Goal: Answer question/provide support: Answer question/provide support

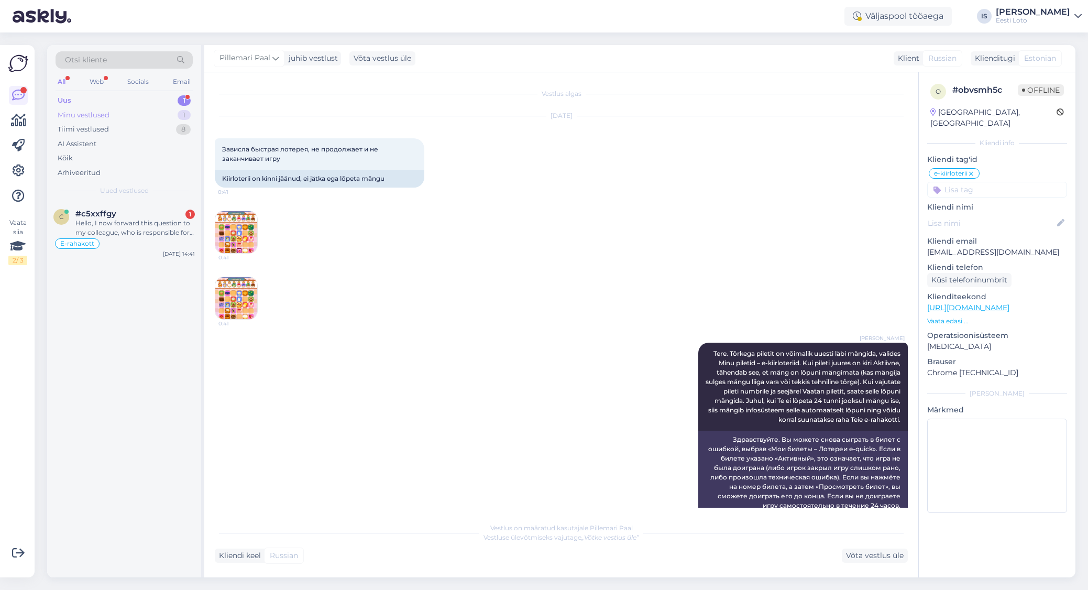
scroll to position [517, 0]
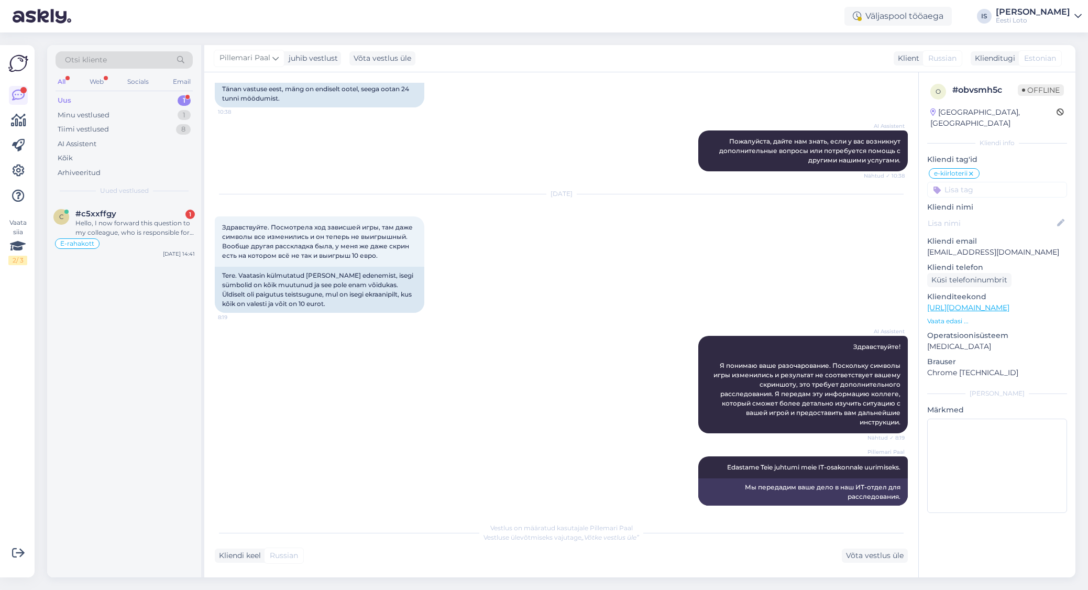
click at [63, 101] on div "Uus" at bounding box center [65, 100] width 14 height 10
click at [133, 221] on div "Hello, I now forward this question to my colleague, who is responsible for this…" at bounding box center [134, 227] width 119 height 19
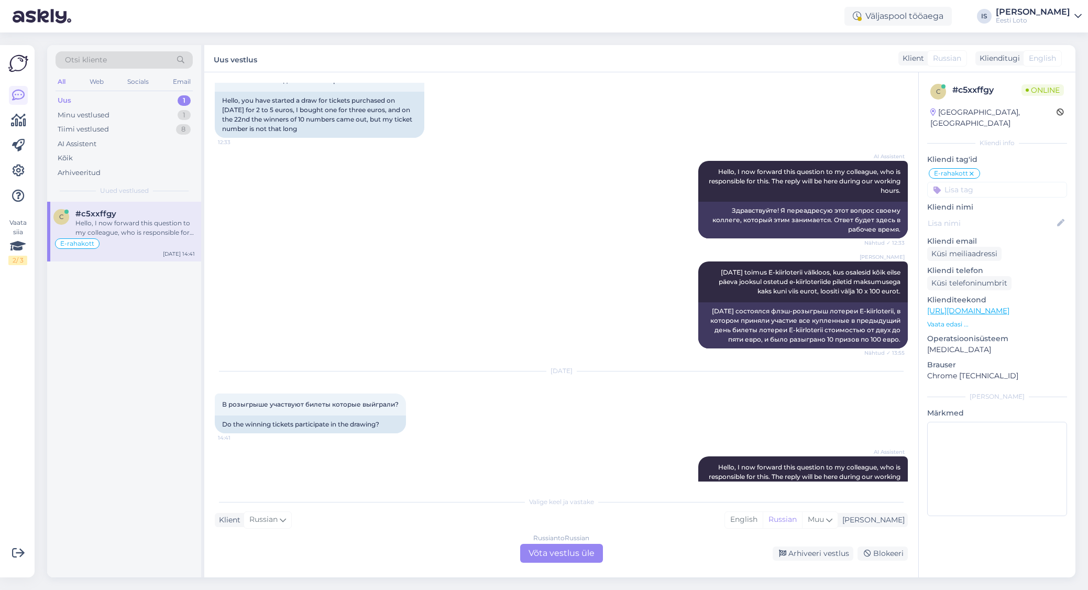
scroll to position [2636, 0]
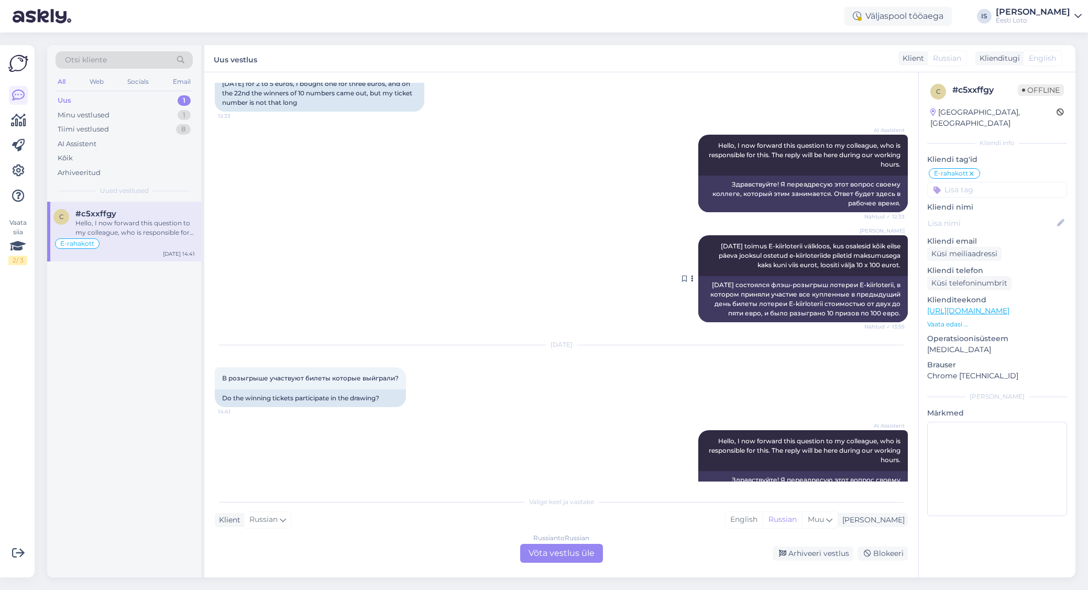
drag, startPoint x: 708, startPoint y: 198, endPoint x: 901, endPoint y: 218, distance: 194.3
click at [901, 235] on div "[PERSON_NAME] [DATE] toimus E-kiirloterii välkloos, kus osalesid kõik eilse päe…" at bounding box center [802, 255] width 209 height 41
copy span "[DATE] toimus E-kiirloterii välkloos, kus osalesid kõik eilse päeva jooksul ost…"
click at [498, 418] on div "AI Assistent Hello, I now forward this question to my colleague, who is respons…" at bounding box center [561, 468] width 693 height 101
click at [576, 554] on div "Russian to Russian Võta vestlus üle" at bounding box center [561, 553] width 83 height 19
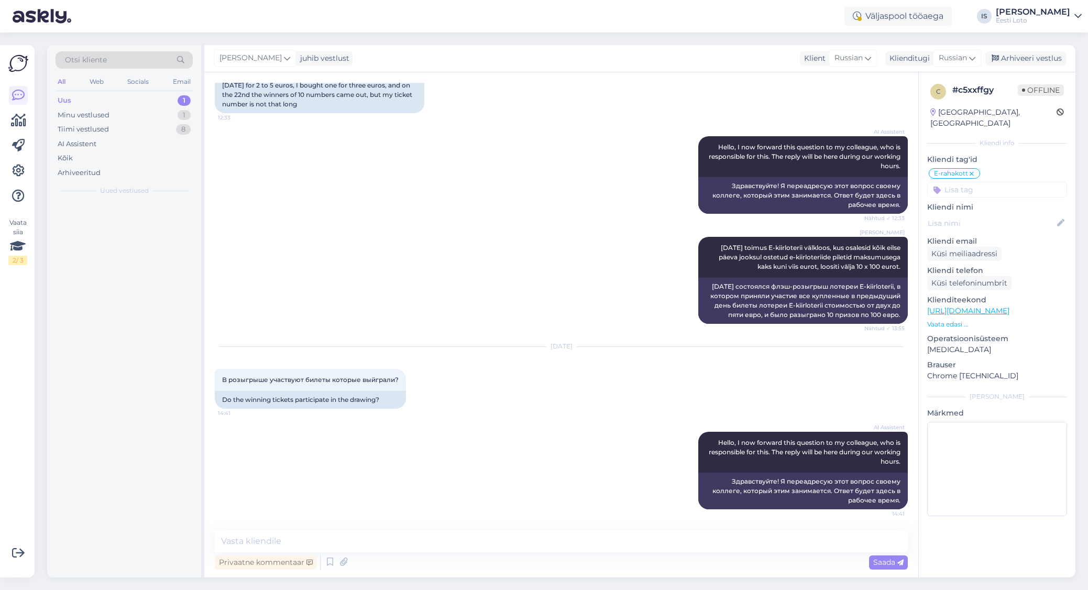
scroll to position [2596, 0]
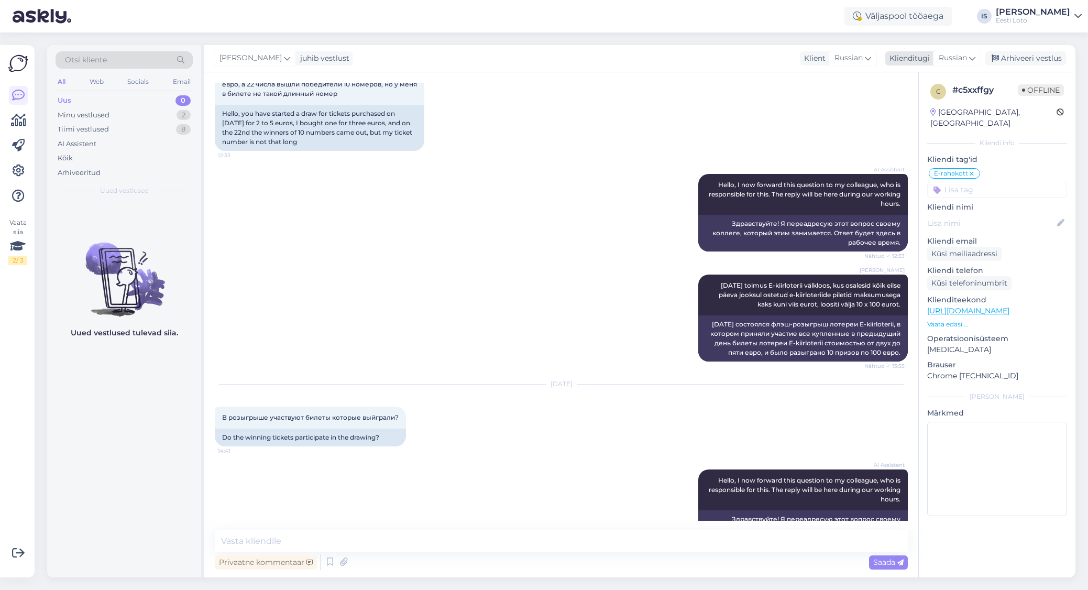
click at [950, 62] on span "Russian" at bounding box center [952, 58] width 28 height 12
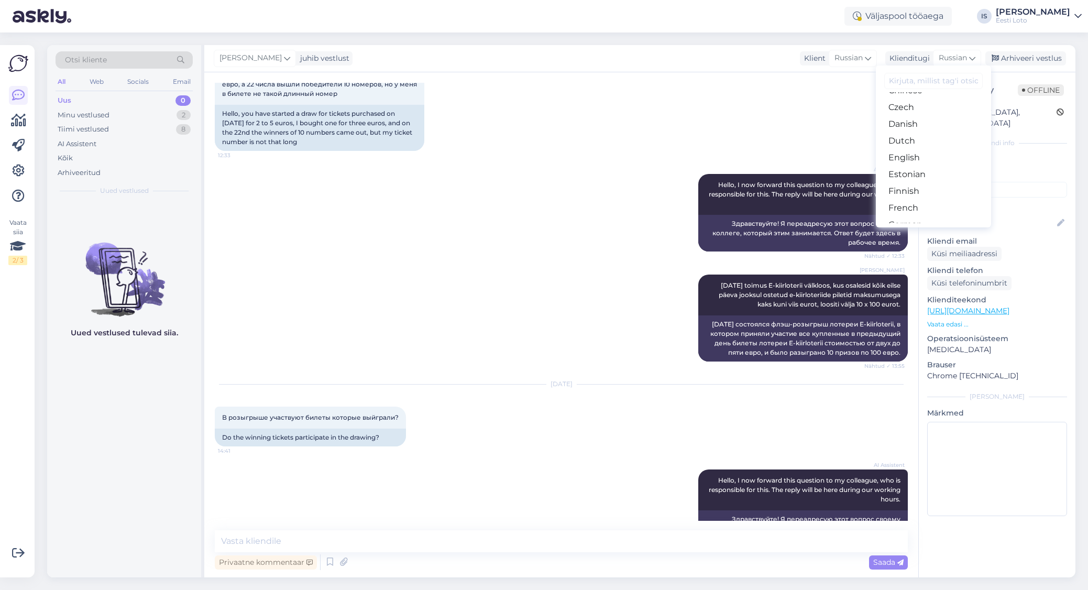
scroll to position [78, 0]
click at [939, 159] on link "Estonian" at bounding box center [933, 160] width 115 height 17
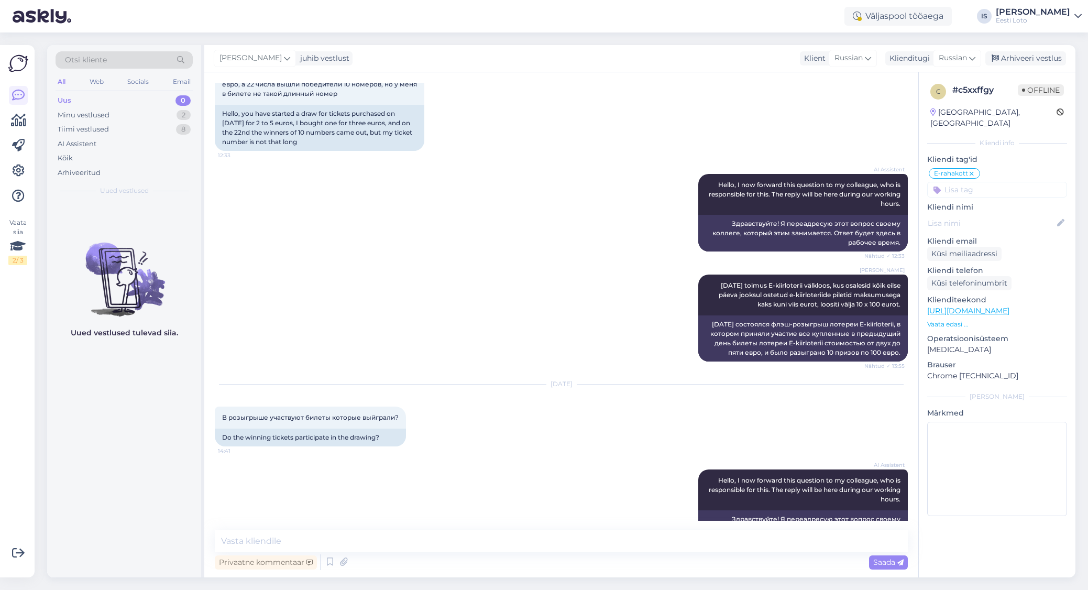
scroll to position [2611, 0]
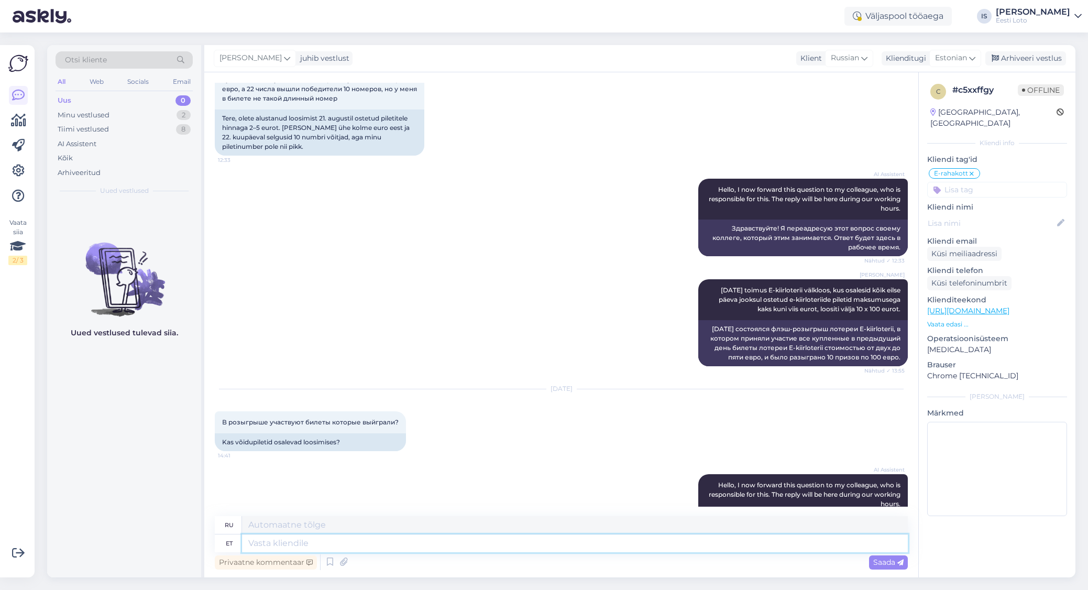
click at [381, 546] on textarea at bounding box center [575, 543] width 666 height 18
paste textarea "[DATE] toimus E-kiirloterii välkloos, kus osalesid kõik eilse päeva jooksul ost…"
type textarea "[DATE] toimus E-kiirloterii välkloos, kus osalesid kõik eilse päeva jooksul ost…"
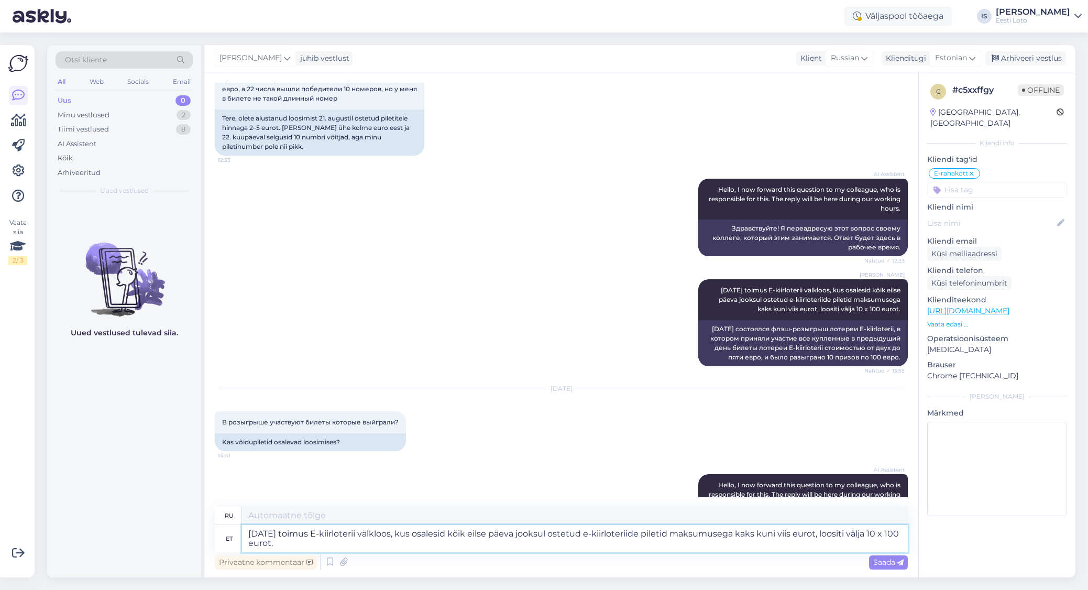
scroll to position [2620, 0]
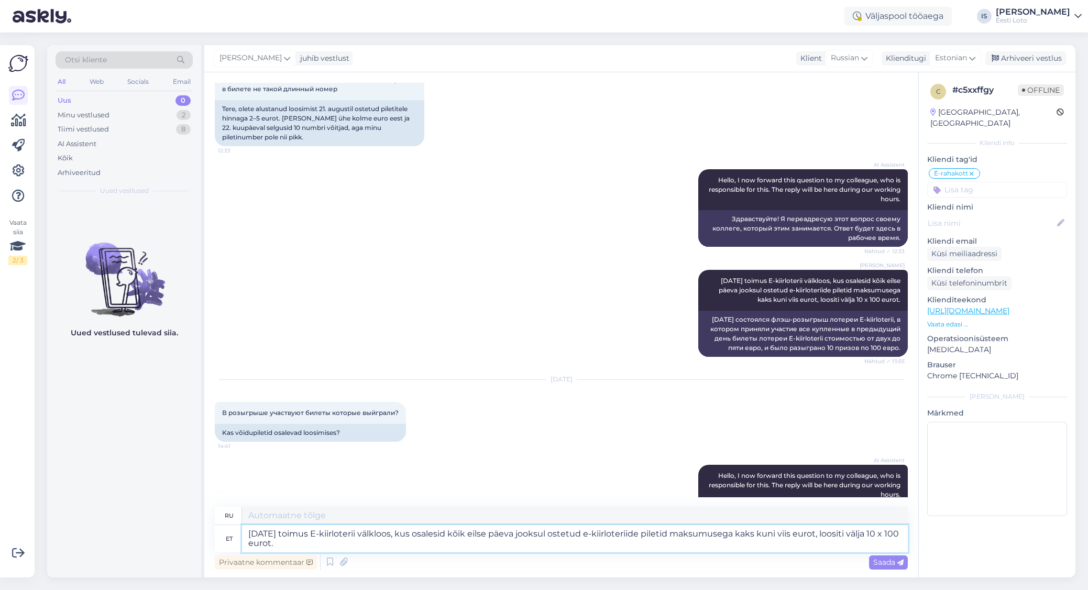
type textarea "[DATE] состоялся флэш-розыгрыш лотереи E-quick, в котором приняли участие все к…"
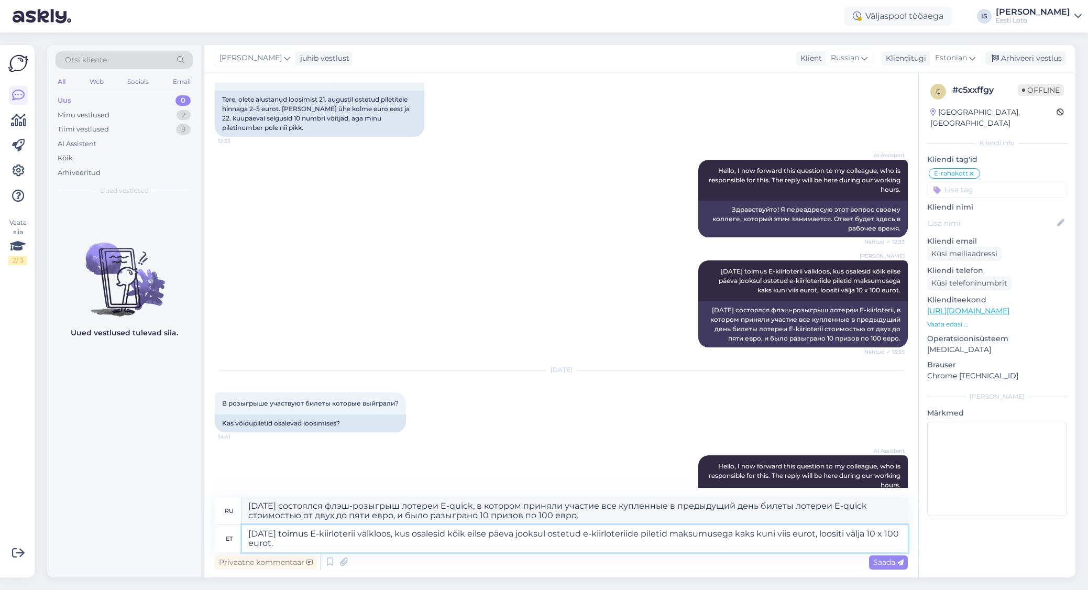
type textarea "[DATE] E-kiirloterii välkloos, kus osalesid kõik eilse päeva jooksul ostetud e-…"
type textarea "[DATE] экспресс-розыгрыше лотереи e-quick, в котором приняли участие все куплен…"
click at [373, 534] on textarea "[DATE] E-kiirloterii välkloos, kus osalesid kõik eilse päeva jooksul ostetud e-…" at bounding box center [575, 538] width 666 height 27
drag, startPoint x: 399, startPoint y: 533, endPoint x: 383, endPoint y: 535, distance: 15.8
click at [383, 535] on textarea "[DATE] E-kiirloterii välkloosis, kus osalesid kõik eilse päeva jooksul ostetud …" at bounding box center [575, 538] width 666 height 27
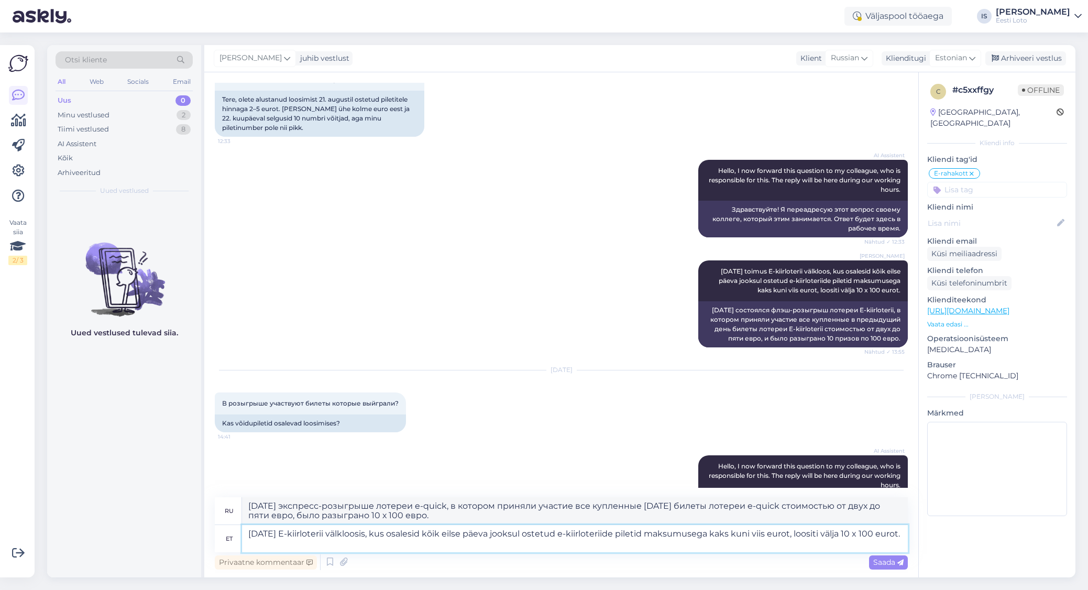
type textarea "[DATE] E-kiirloterii välkloosis, osalesid kõik eilse päeva jooksul ostetud e-ki…"
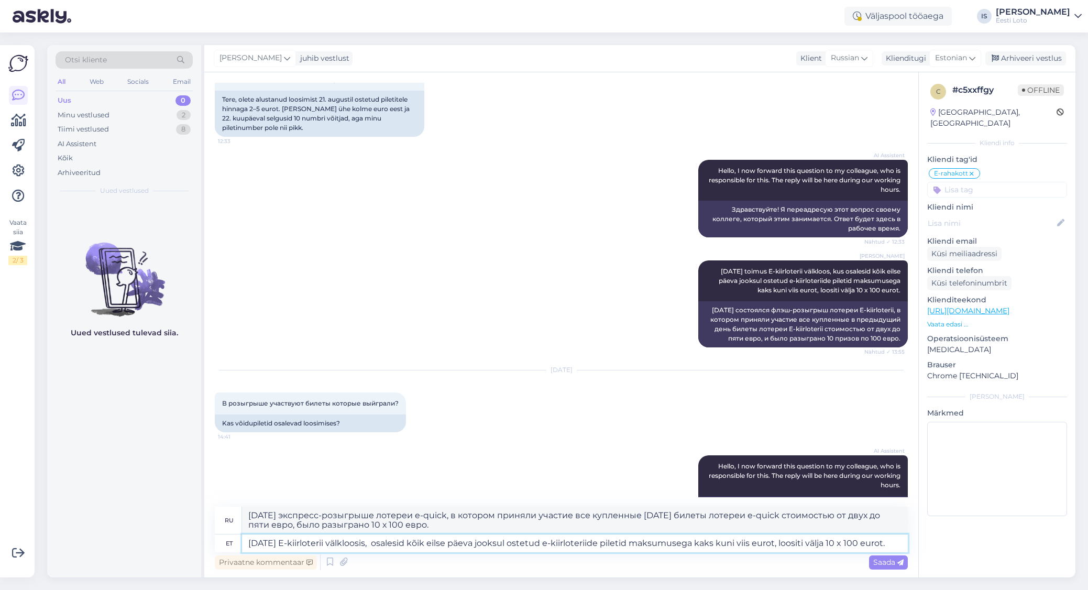
scroll to position [2620, 0]
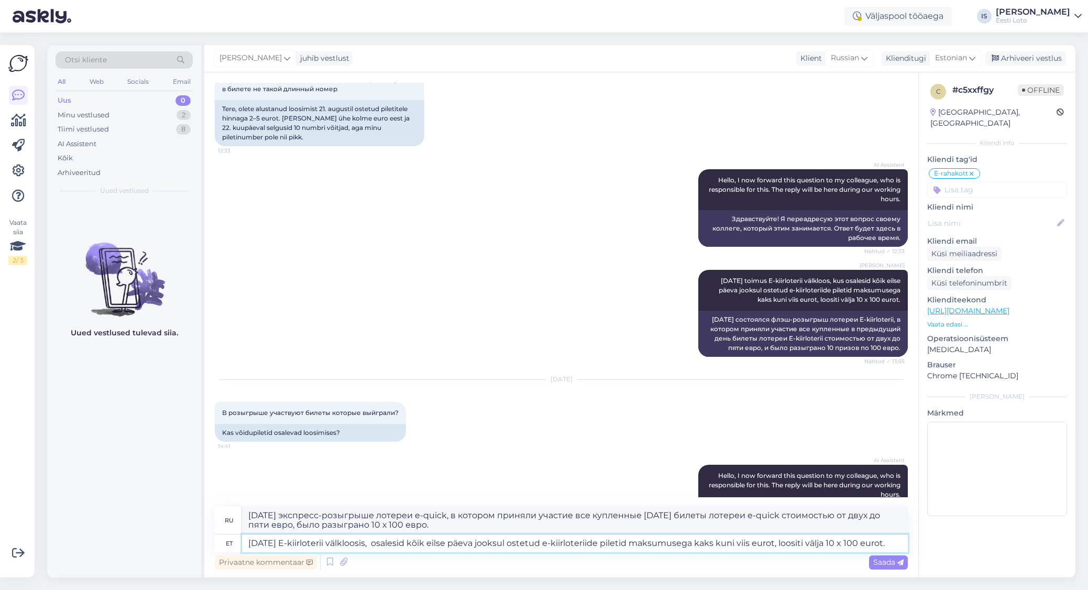
type textarea "[DATE] флэш-розыгрыше лотереи e-quick приняли участие все купленные [DATE] биле…"
type textarea "[DATE] E-kiirloterii välkloosis osalesid kõik eilse päeva jooksul ostetud e-kii…"
type textarea "[DATE] Все билеты лотереи e-quick, купленные [DATE], стоимостью от двух до пяти…"
drag, startPoint x: 441, startPoint y: 542, endPoint x: 457, endPoint y: 541, distance: 16.2
click at [457, 541] on textarea "[DATE] E-kiirloterii välkloosis osalesid kõik eilse päeva jooksul ostetud e-kii…" at bounding box center [575, 543] width 666 height 18
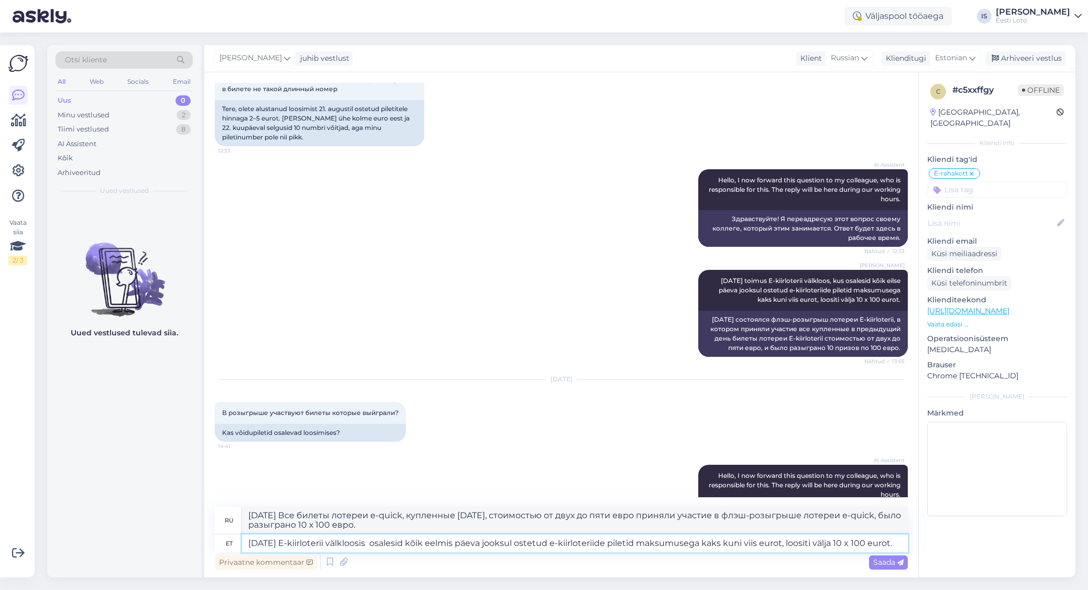
scroll to position [2629, 0]
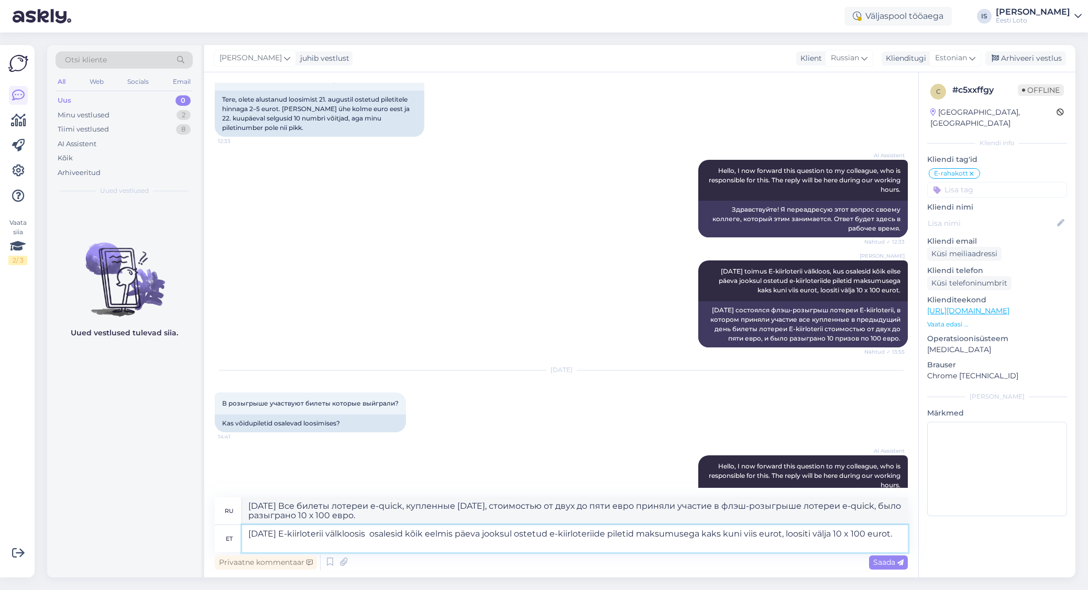
type textarea "[DATE] E-kiirloterii välkloosis osalesid kõik eelmise päeva jooksul ostetud e-k…"
type textarea "[DATE] все билеты лотереи e-quick, приобретенные в предыдущий день, стоимостью …"
type textarea "[DATE] E-kiirloterii välkloosis osalesid kõik eelmise päeva jooksul ostetud e-k…"
click at [896, 563] on span "Saada" at bounding box center [888, 561] width 30 height 9
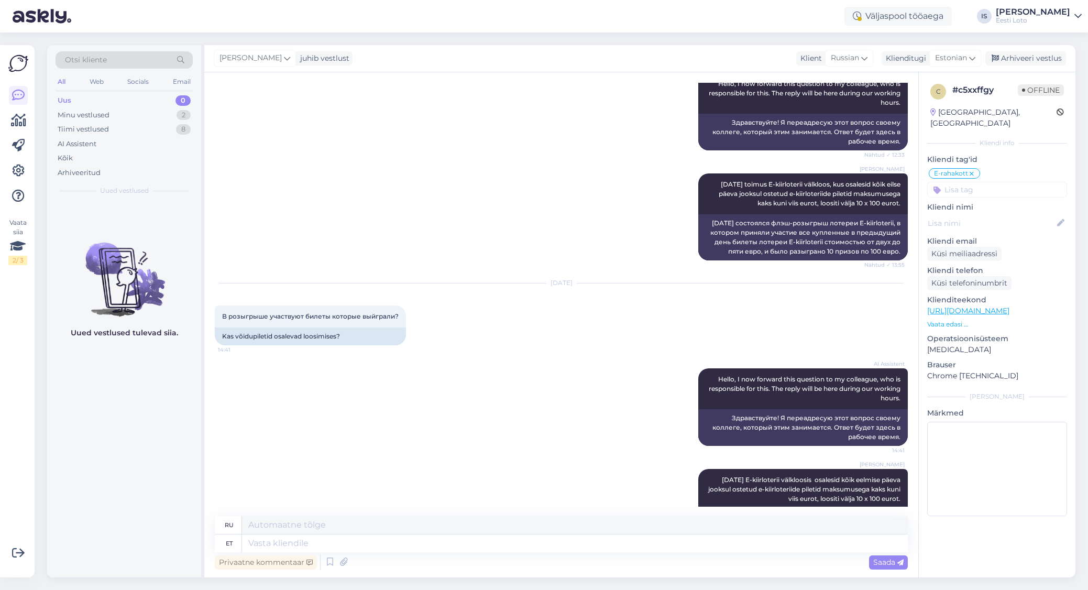
scroll to position [2720, 0]
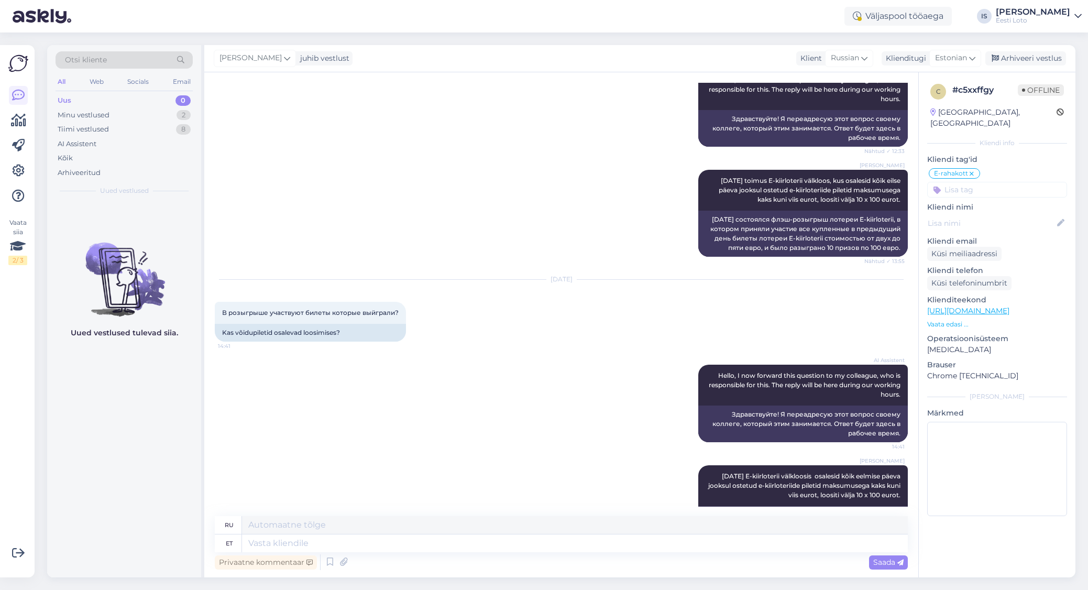
click at [1039, 182] on input at bounding box center [997, 190] width 140 height 16
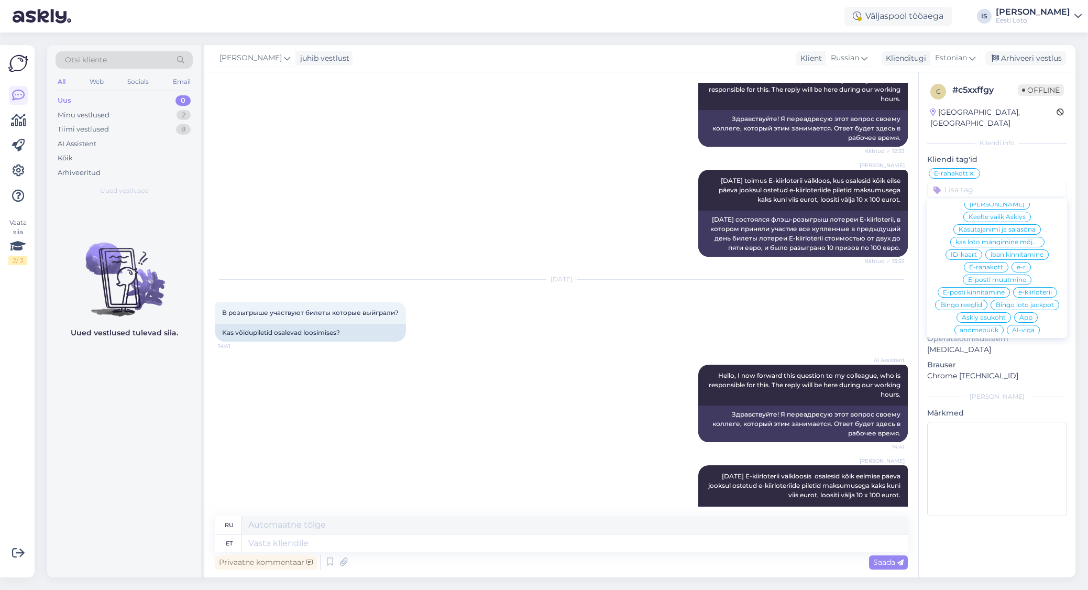
scroll to position [288, 0]
click at [1035, 278] on span "e-kiirloterii" at bounding box center [1035, 281] width 34 height 6
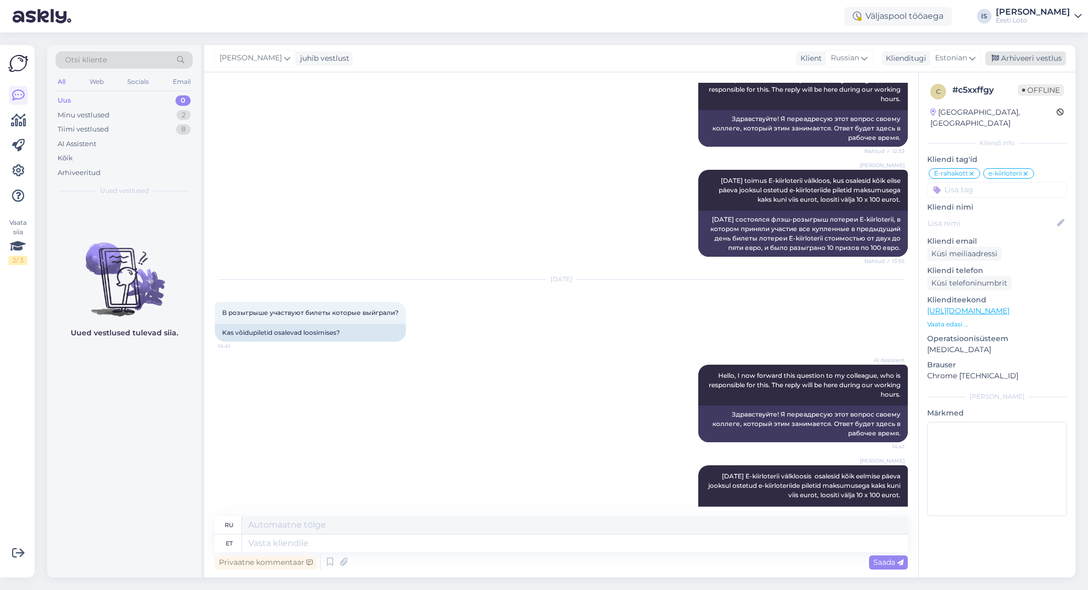
click at [1032, 61] on div "Arhiveeri vestlus" at bounding box center [1025, 58] width 81 height 14
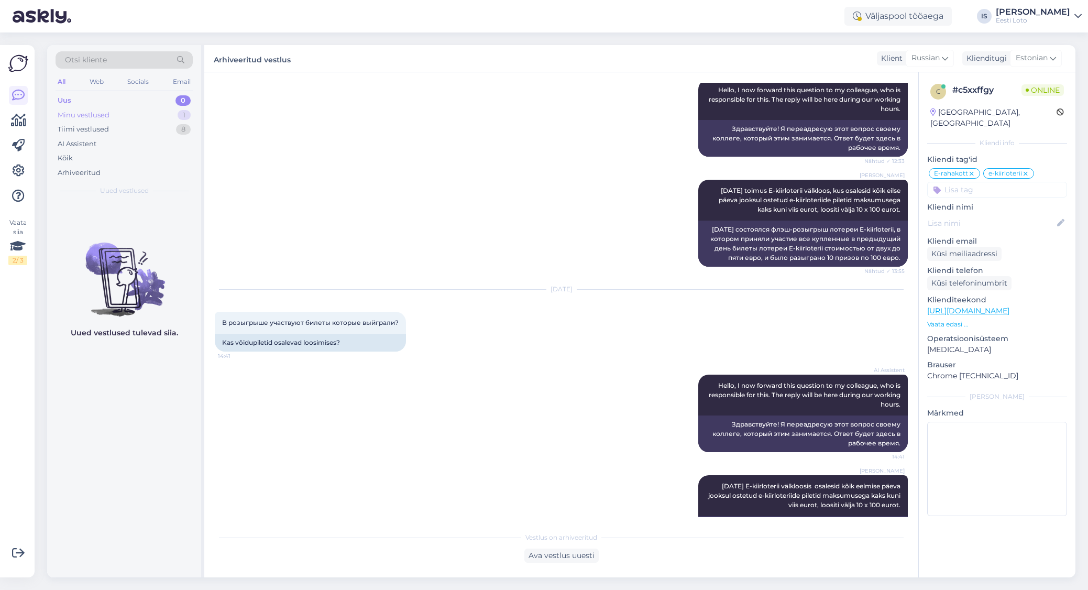
click at [101, 114] on div "Minu vestlused" at bounding box center [84, 115] width 52 height 10
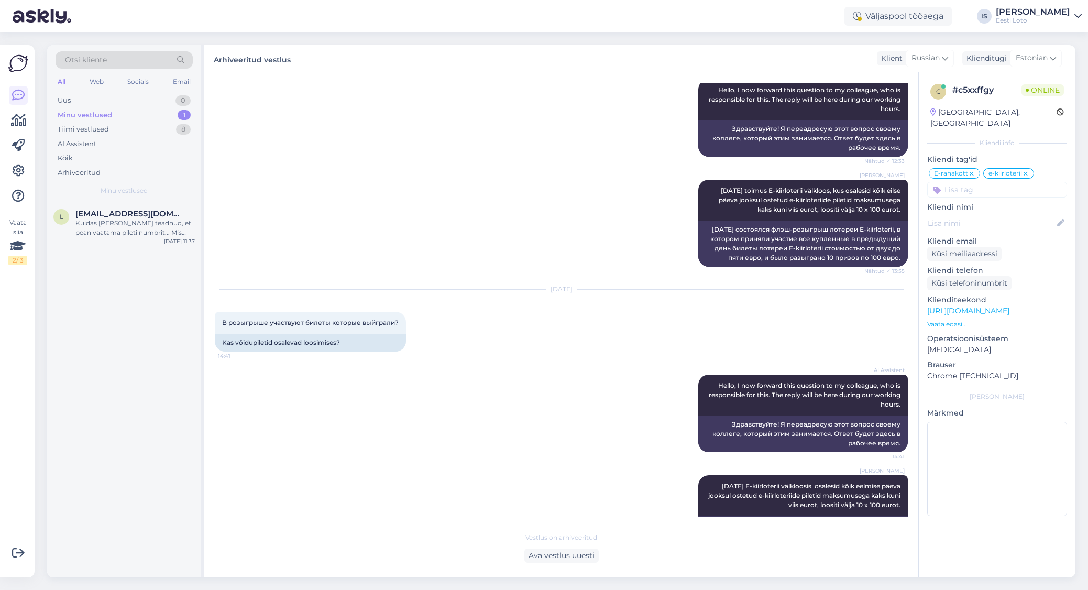
click at [101, 114] on div "Minu vestlused" at bounding box center [85, 115] width 54 height 10
click at [135, 220] on div "Kuidas [PERSON_NAME] teadnud, et pean vaatama pileti numbrit... Mis nüüd saab s…" at bounding box center [134, 227] width 119 height 19
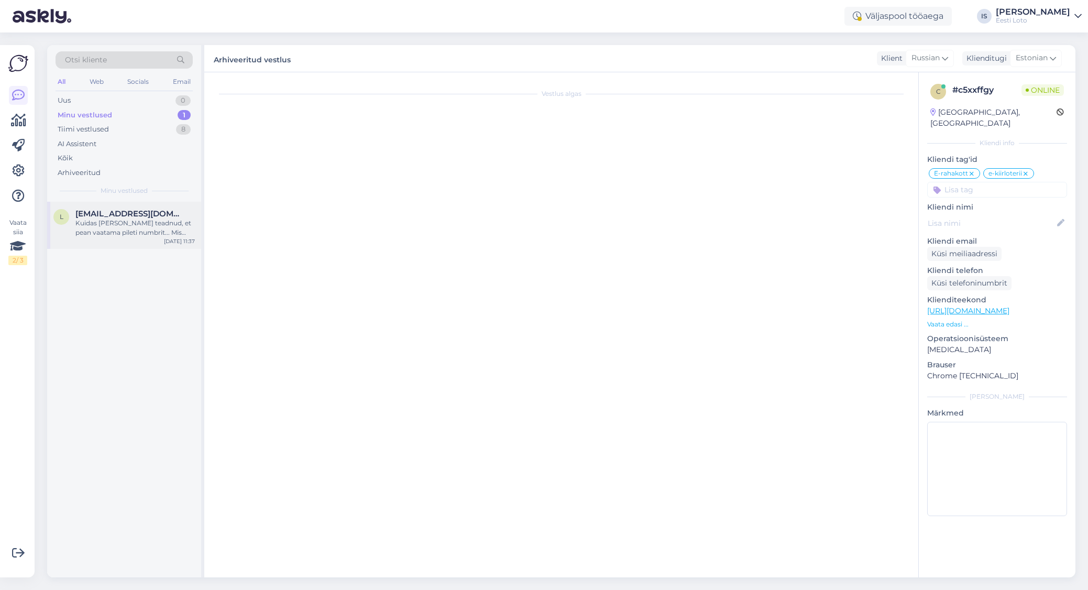
scroll to position [1022, 0]
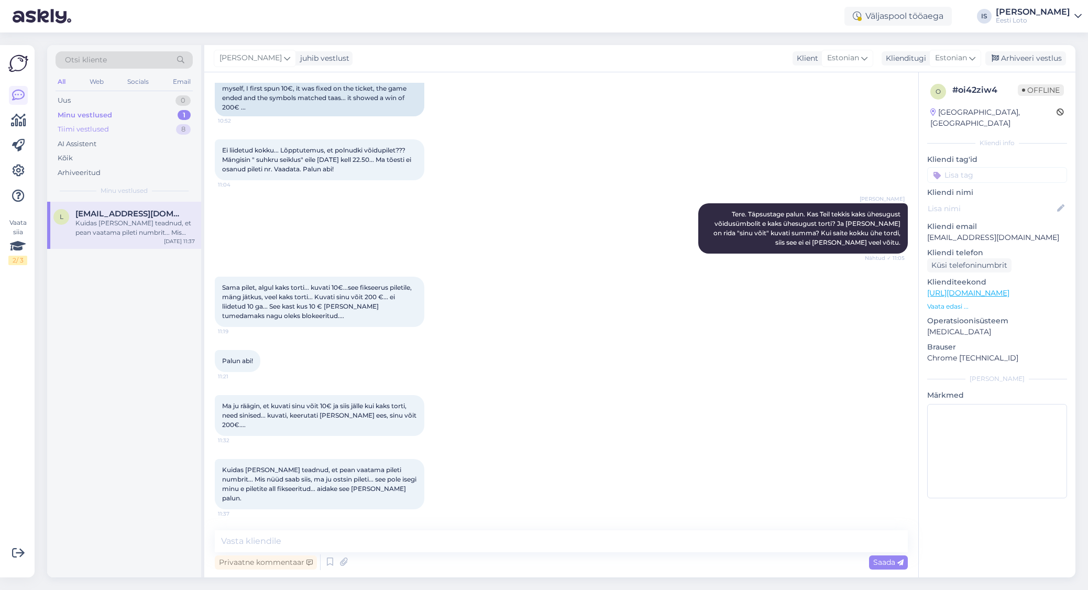
click at [96, 127] on div "Tiimi vestlused" at bounding box center [83, 129] width 51 height 10
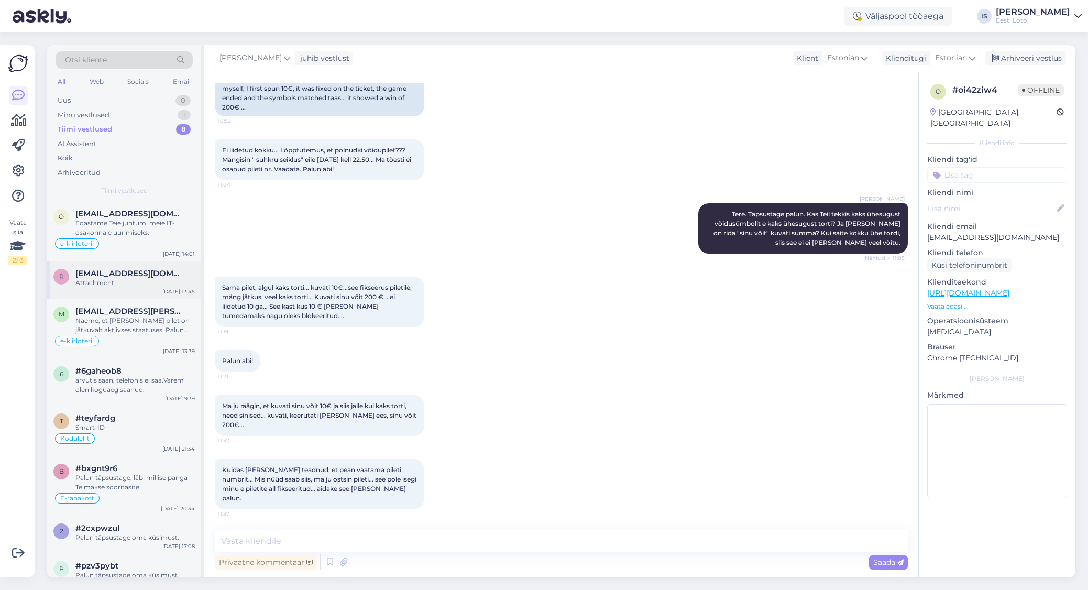
click at [106, 273] on span "[EMAIL_ADDRESS][DOMAIN_NAME]" at bounding box center [129, 273] width 109 height 9
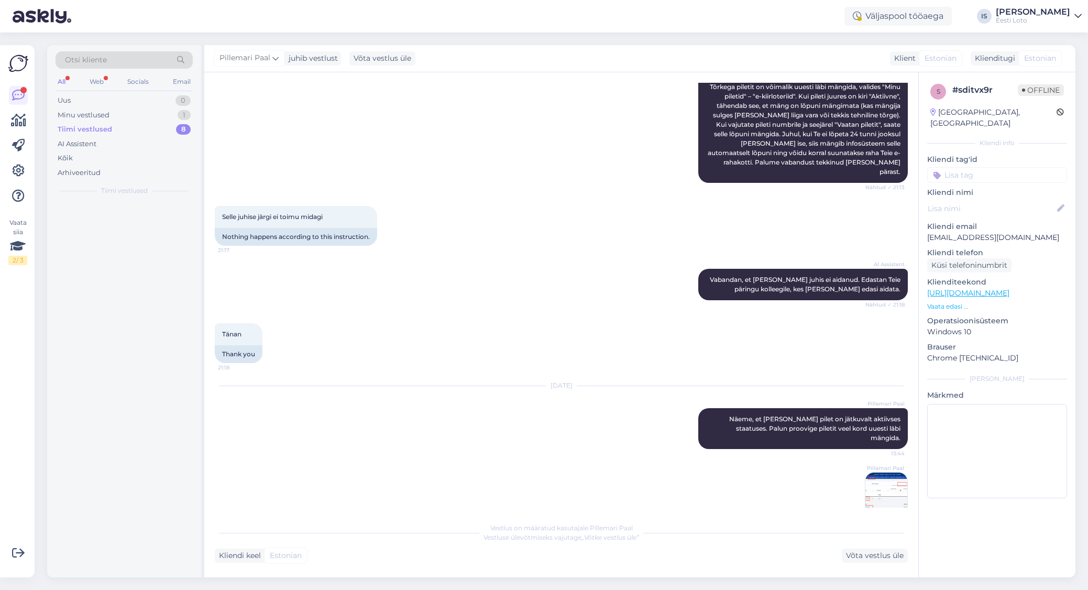
scroll to position [0, 0]
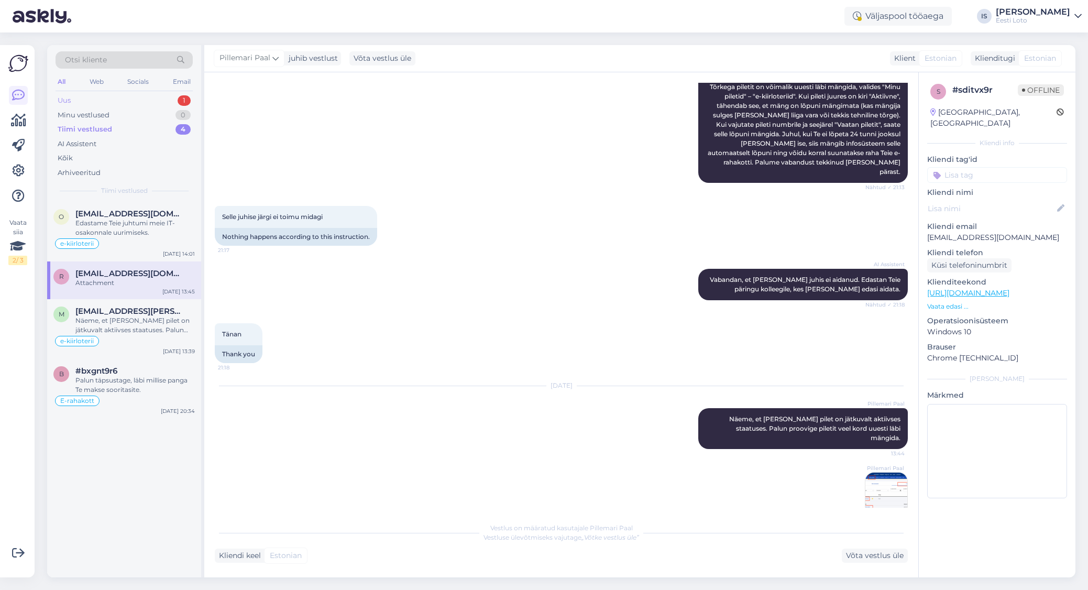
click at [123, 98] on div "Uus 1" at bounding box center [124, 100] width 137 height 15
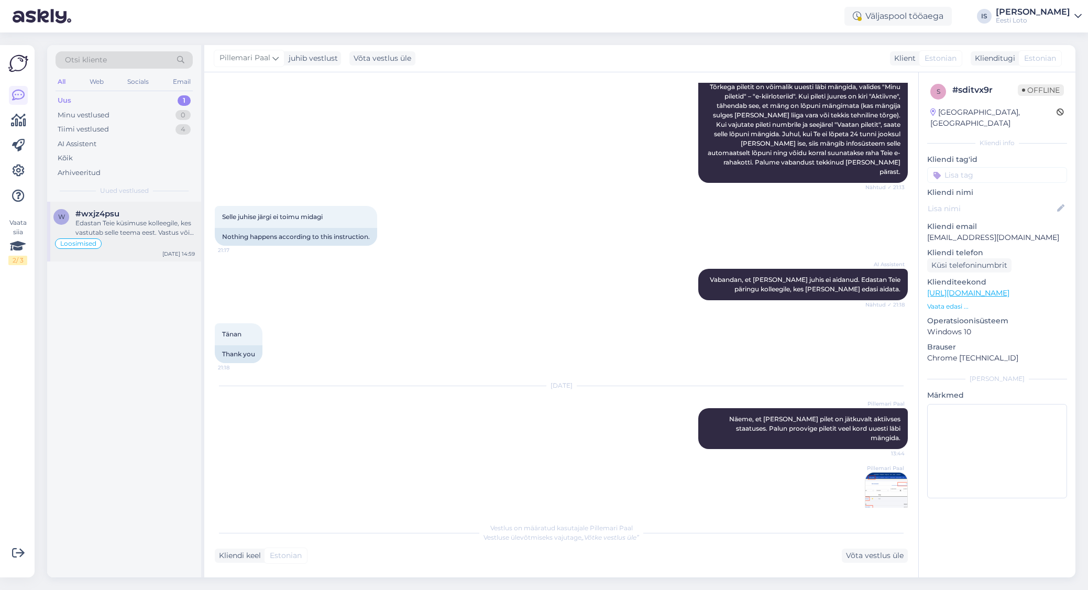
click at [141, 234] on div "Edastan Teie küsimuse kolleegile, kes vastutab selle teema eest. Vastus võib [P…" at bounding box center [134, 227] width 119 height 19
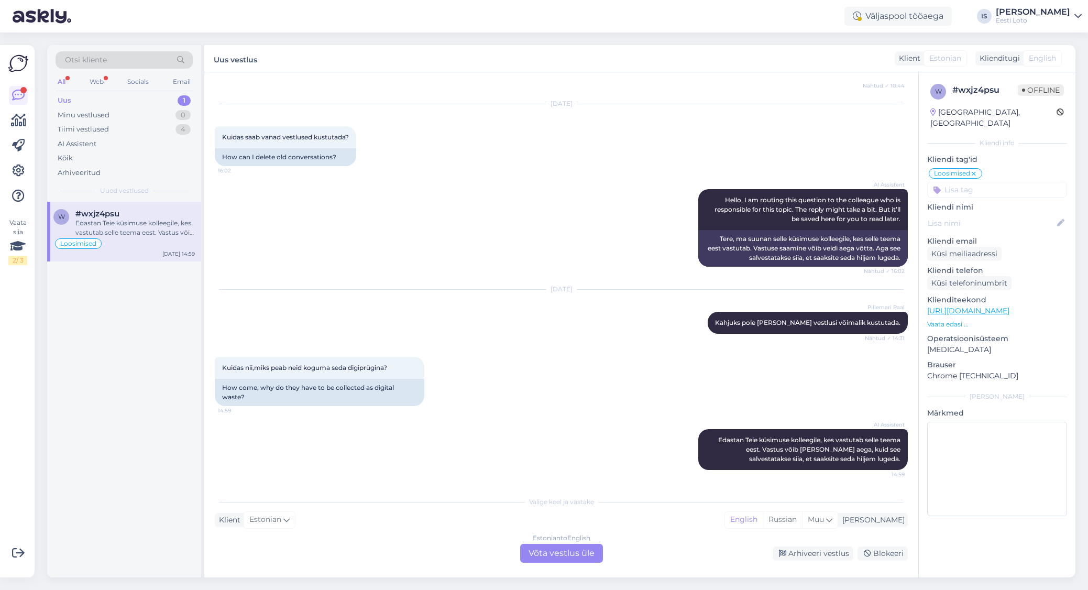
scroll to position [2297, 0]
click at [102, 129] on div "Tiimi vestlused" at bounding box center [83, 129] width 51 height 10
